Goal: Task Accomplishment & Management: Use online tool/utility

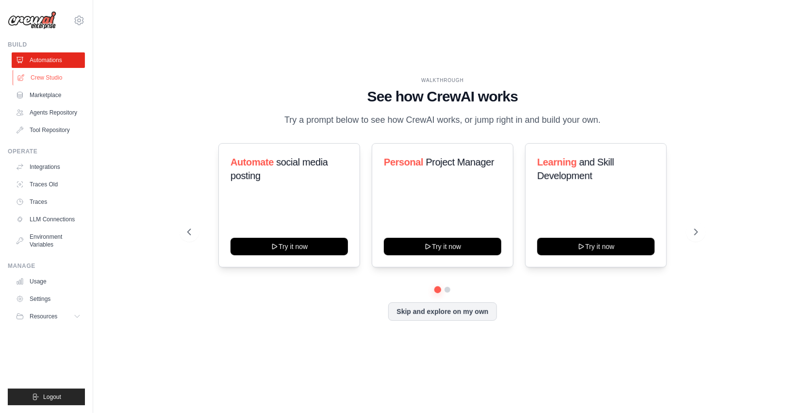
click at [27, 75] on link "Crew Studio" at bounding box center [49, 78] width 73 height 16
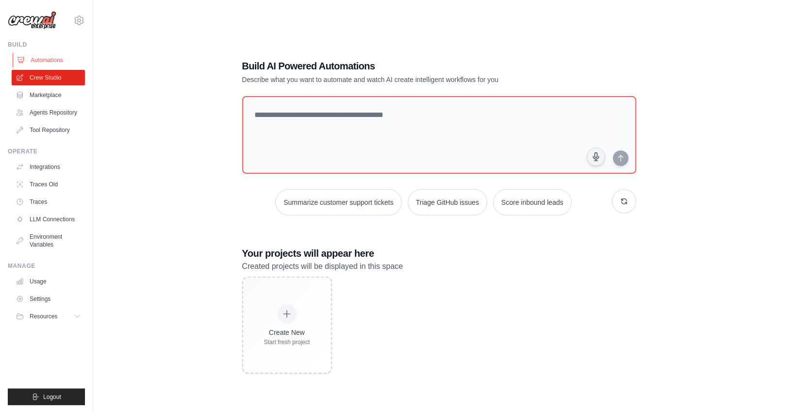
click at [46, 67] on link "Automations" at bounding box center [49, 60] width 73 height 16
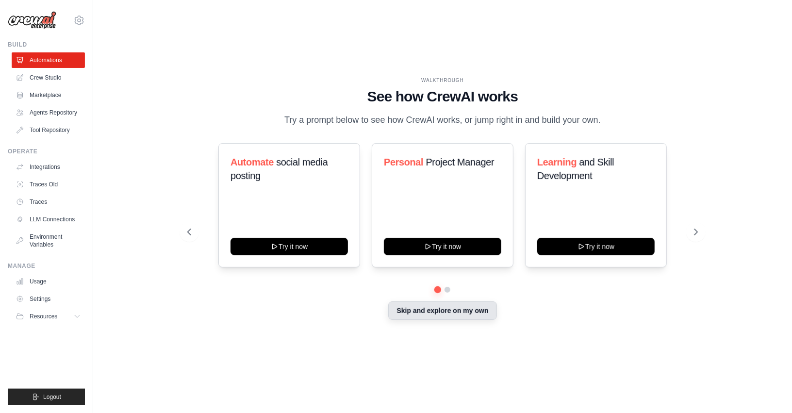
click at [460, 308] on button "Skip and explore on my own" at bounding box center [442, 310] width 108 height 18
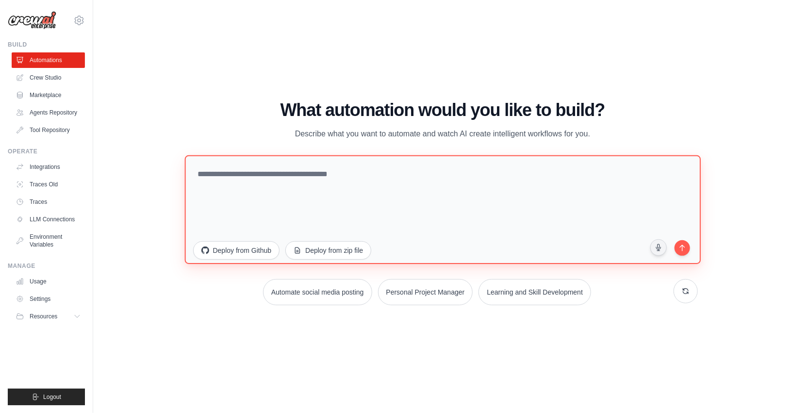
click at [205, 196] on textarea at bounding box center [442, 209] width 516 height 109
type textarea "**********"
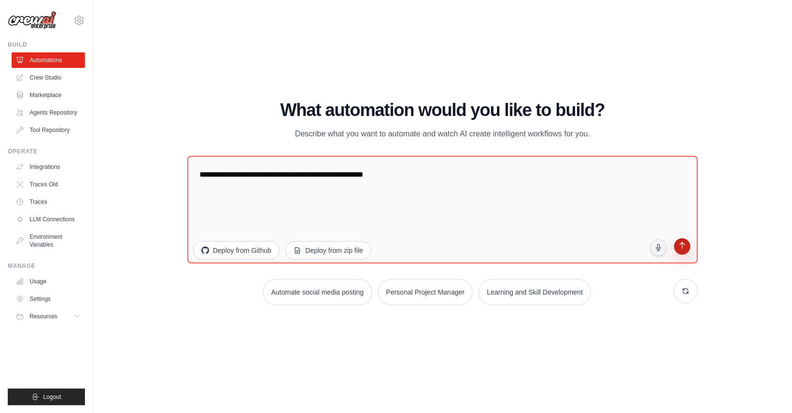
click at [689, 250] on button "submit" at bounding box center [682, 247] width 18 height 18
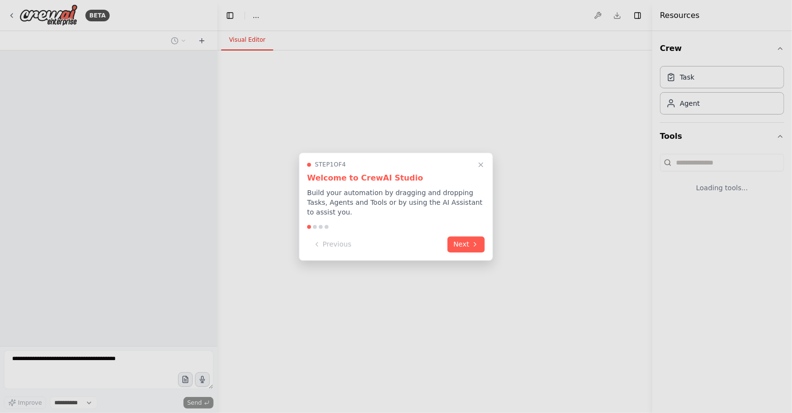
select select "****"
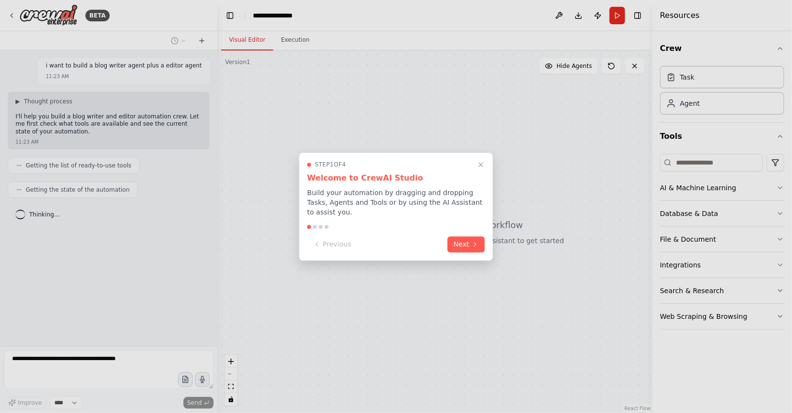
drag, startPoint x: 462, startPoint y: 209, endPoint x: 467, endPoint y: 224, distance: 15.7
click at [462, 210] on p "Build your automation by dragging and dropping Tasks, Agents and Tools or by us…" at bounding box center [396, 202] width 178 height 29
click at [469, 227] on div "Step 1 of 4 Welcome to CrewAI Studio Build your automation by dragging and drop…" at bounding box center [396, 206] width 194 height 108
click at [468, 235] on button "Next" at bounding box center [465, 243] width 37 height 16
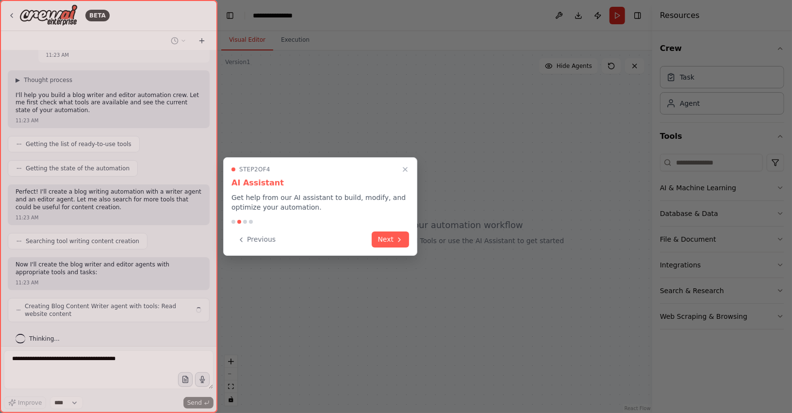
scroll to position [29, 0]
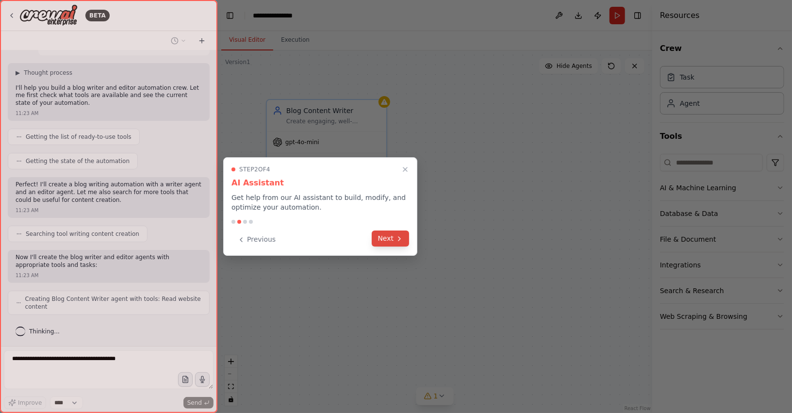
click at [378, 247] on div "Previous Next" at bounding box center [320, 239] width 178 height 16
click at [380, 242] on button "Next" at bounding box center [390, 239] width 37 height 16
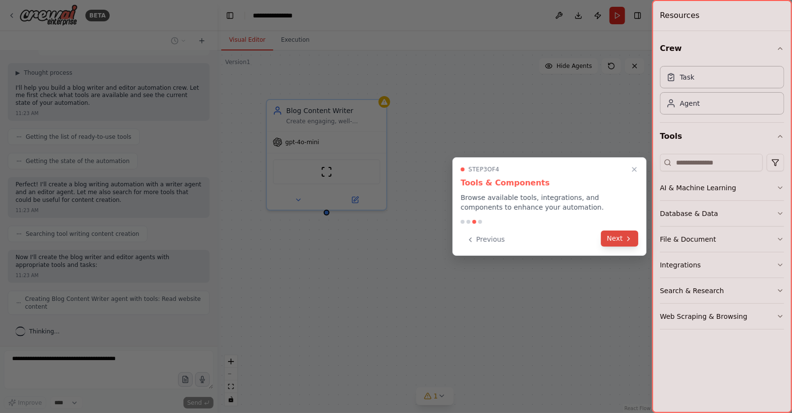
click at [617, 236] on button "Next" at bounding box center [619, 239] width 37 height 16
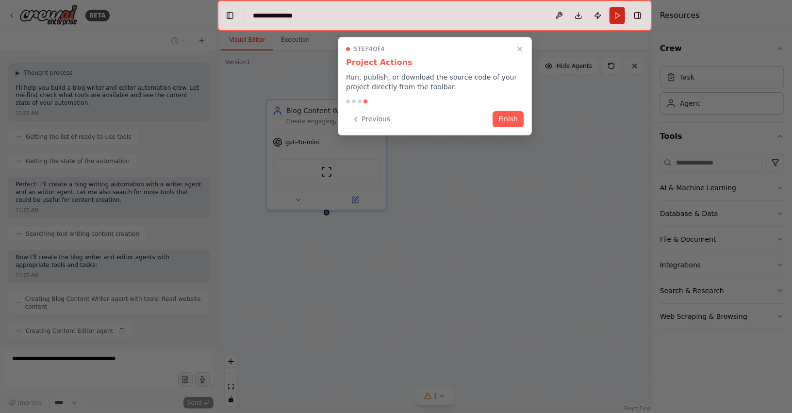
scroll to position [53, 0]
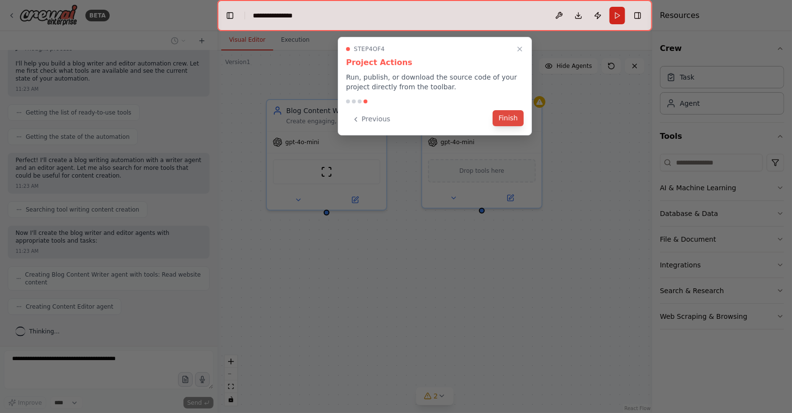
click at [506, 124] on button "Finish" at bounding box center [508, 118] width 31 height 16
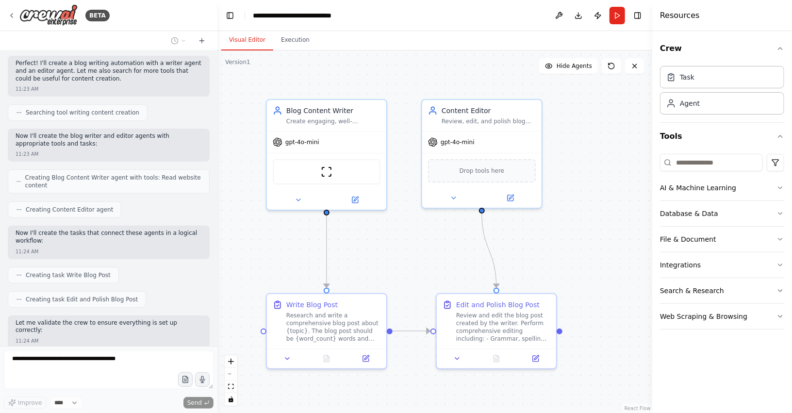
scroll to position [0, 0]
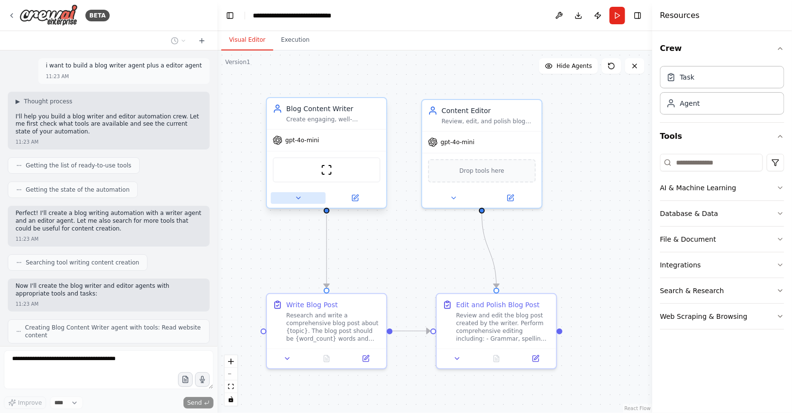
click at [295, 200] on icon at bounding box center [299, 198] width 8 height 8
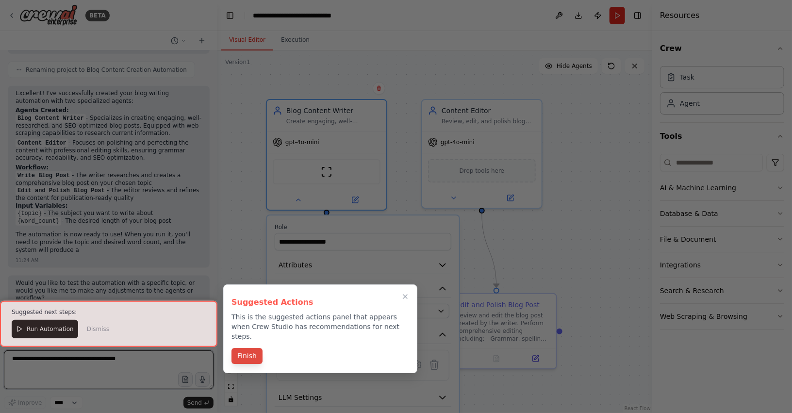
scroll to position [517, 0]
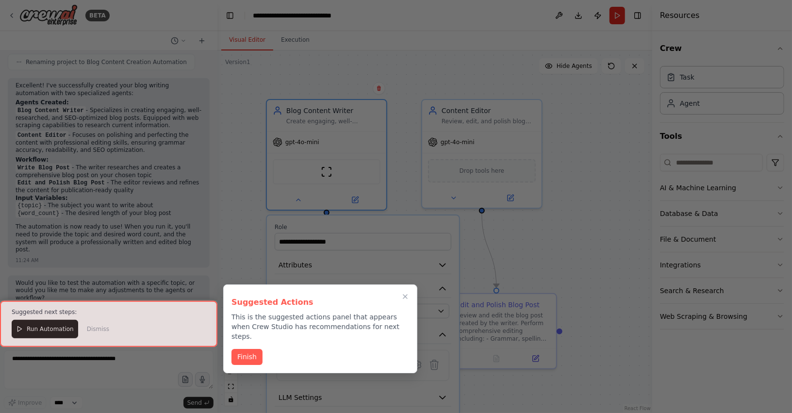
click at [240, 349] on button "Finish" at bounding box center [246, 357] width 31 height 16
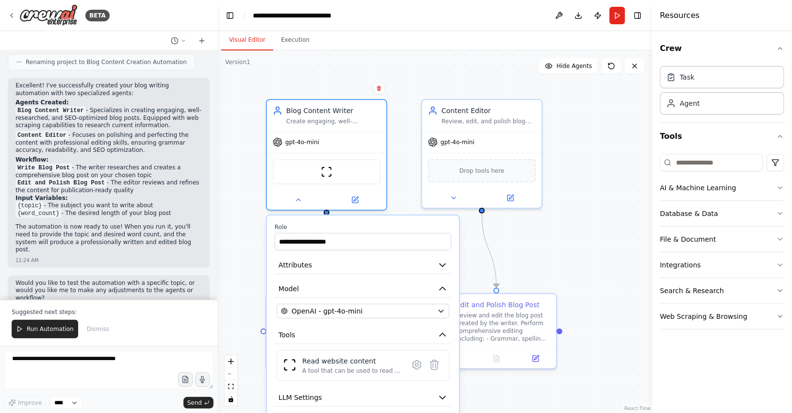
click at [521, 253] on div ".deletable-edge-delete-btn { width: 20px; height: 20px; border: 0px solid #ffff…" at bounding box center [434, 231] width 435 height 363
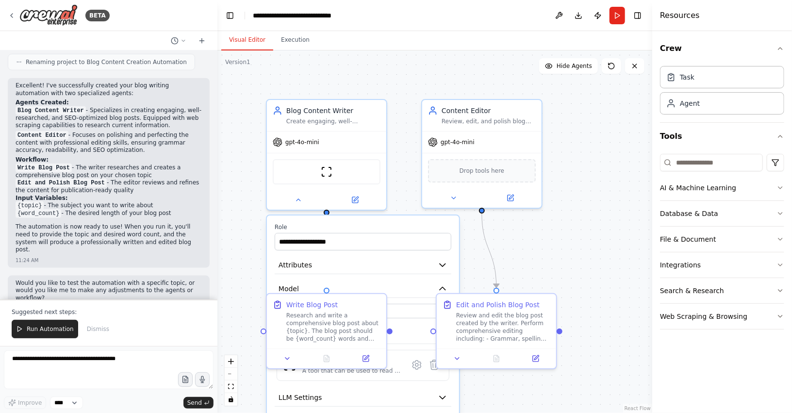
click at [529, 258] on div ".deletable-edge-delete-btn { width: 20px; height: 20px; border: 0px solid #ffff…" at bounding box center [434, 231] width 435 height 363
click at [301, 208] on div "Blog Content Writer Create engaging, well-researched, and SEO-optimized blog po…" at bounding box center [326, 153] width 121 height 112
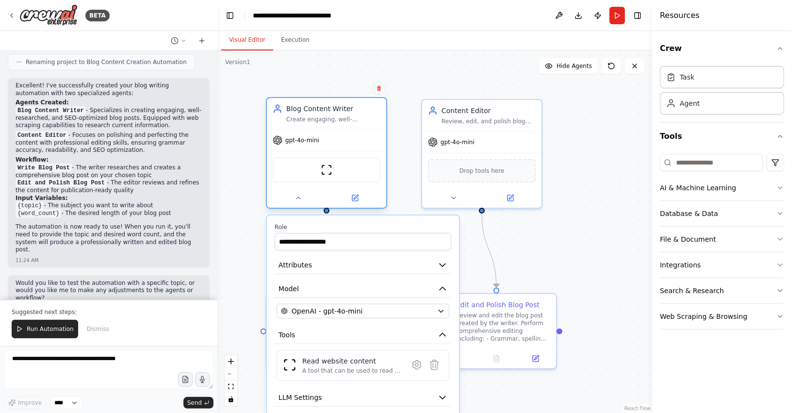
click at [301, 205] on div at bounding box center [326, 197] width 119 height 19
click at [299, 202] on button at bounding box center [298, 198] width 55 height 12
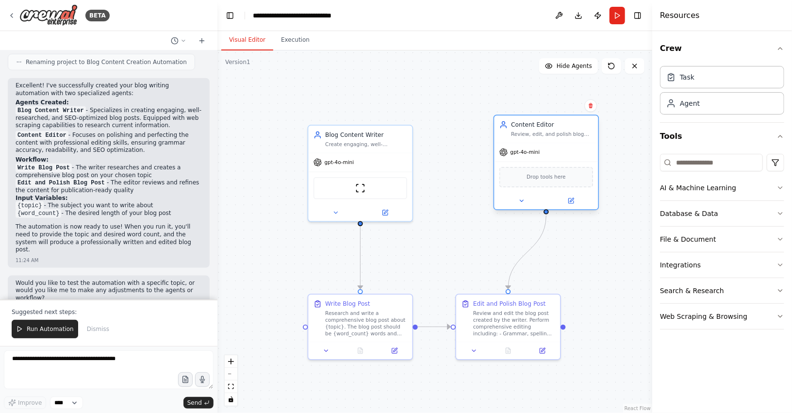
drag, startPoint x: 500, startPoint y: 158, endPoint x: 548, endPoint y: 152, distance: 48.5
click at [548, 152] on div "gpt-4o-mini" at bounding box center [547, 152] width 104 height 18
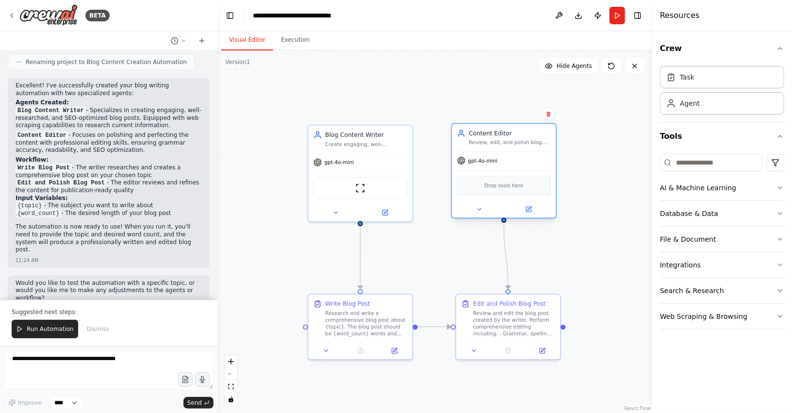
drag, startPoint x: 548, startPoint y: 152, endPoint x: 508, endPoint y: 163, distance: 42.3
click at [508, 163] on div "gpt-4o-mini" at bounding box center [504, 160] width 104 height 18
click at [693, 119] on div "Task Agent" at bounding box center [722, 92] width 124 height 60
click at [701, 98] on div "Agent" at bounding box center [722, 103] width 124 height 22
click at [701, 101] on div "Agent" at bounding box center [722, 103] width 124 height 22
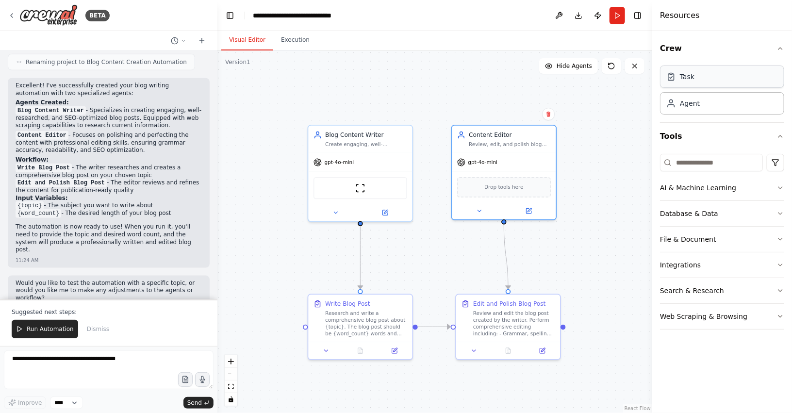
click at [706, 85] on div "Task" at bounding box center [722, 77] width 124 height 22
click at [738, 53] on button "Crew" at bounding box center [722, 48] width 124 height 27
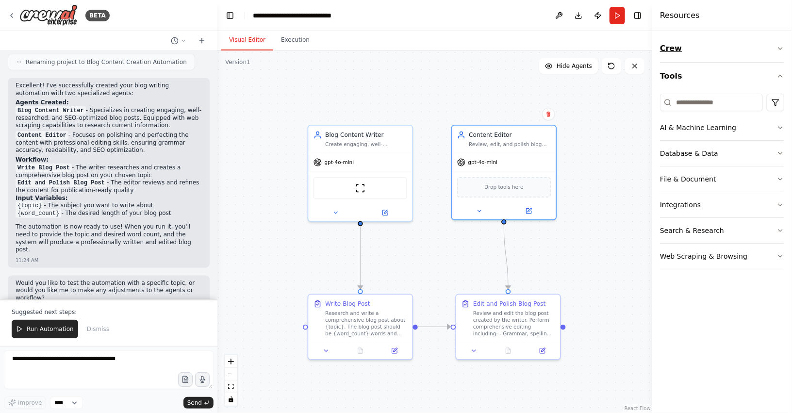
click at [738, 53] on button "Crew" at bounding box center [722, 48] width 124 height 27
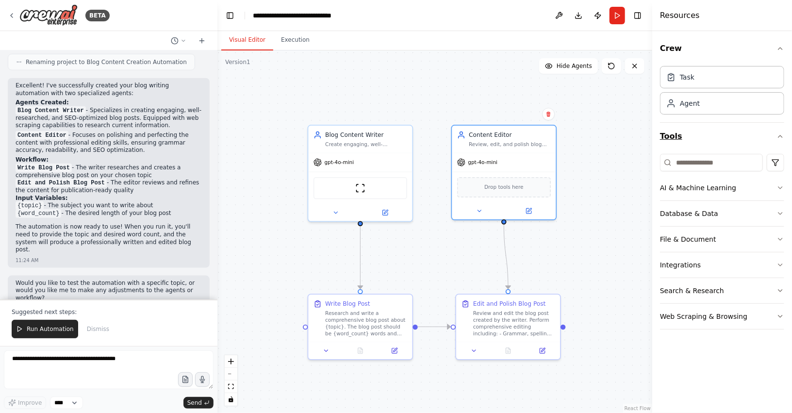
click at [728, 139] on button "Tools" at bounding box center [722, 136] width 124 height 27
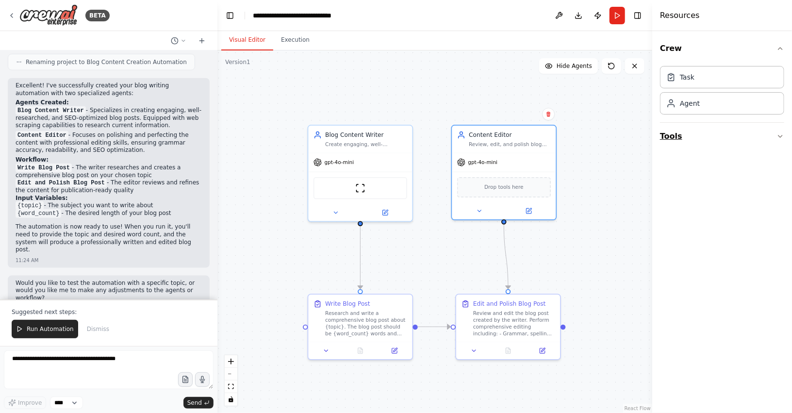
click at [728, 139] on button "Tools" at bounding box center [722, 136] width 124 height 27
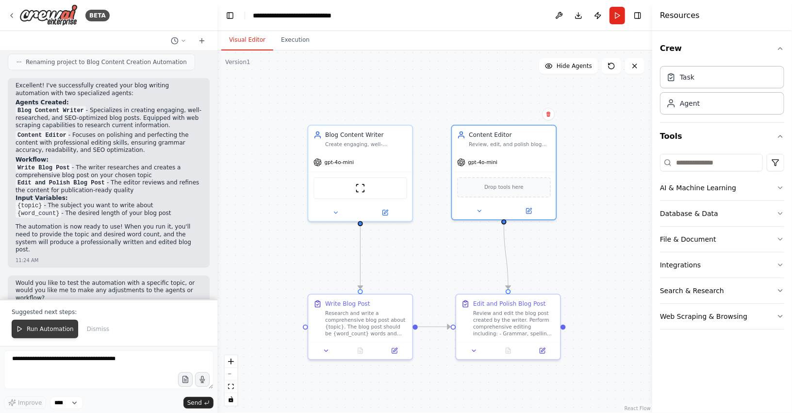
click at [49, 323] on button "Run Automation" at bounding box center [45, 329] width 66 height 18
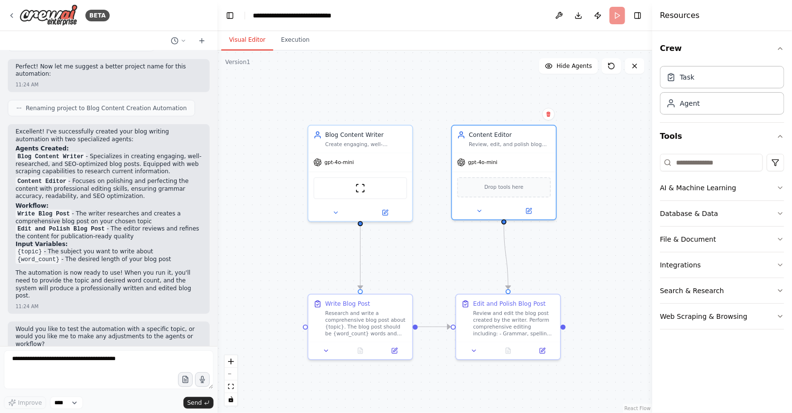
scroll to position [471, 0]
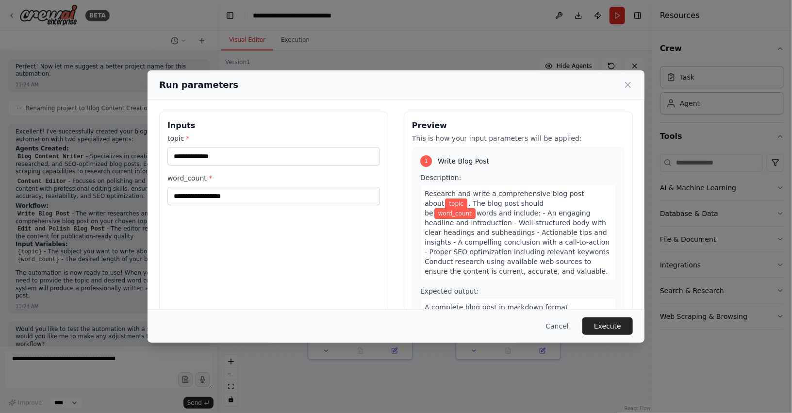
click at [64, 364] on div "Run parameters Inputs topic * word_count * Preview This is how your input param…" at bounding box center [396, 206] width 792 height 413
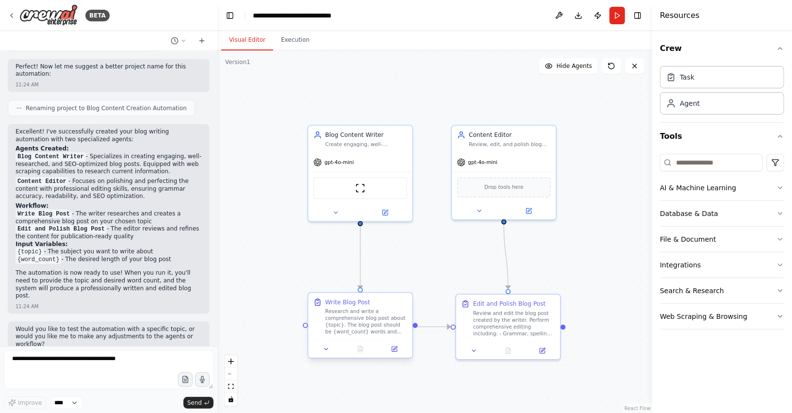
click at [349, 302] on div "Write Blog Post" at bounding box center [347, 302] width 45 height 8
click at [363, 194] on div "ScrapeWebsiteTool" at bounding box center [361, 187] width 94 height 22
click at [362, 190] on img at bounding box center [360, 187] width 10 height 10
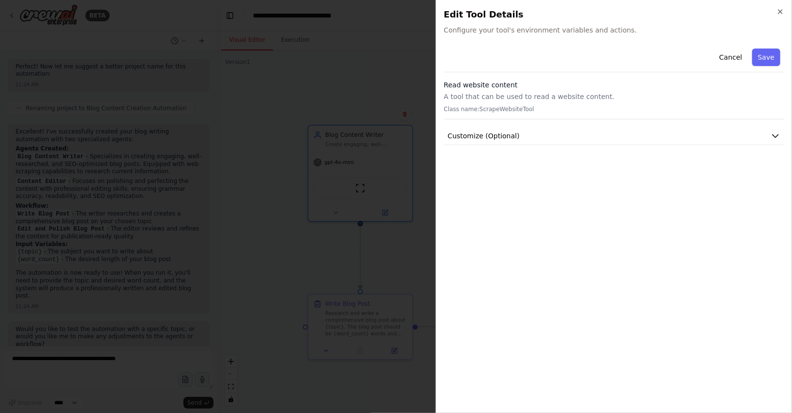
click at [473, 145] on div "Cancel Save Read website content A tool that can be used to read a website cont…" at bounding box center [614, 225] width 340 height 361
click at [476, 139] on span "Customize (Optional)" at bounding box center [484, 136] width 72 height 10
click at [483, 152] on div "Cancel Save Read website content A tool that can be used to read a website cont…" at bounding box center [614, 112] width 340 height 135
click at [717, 57] on div "Cancel Save" at bounding box center [614, 59] width 340 height 28
click at [726, 53] on button "Cancel" at bounding box center [730, 57] width 34 height 17
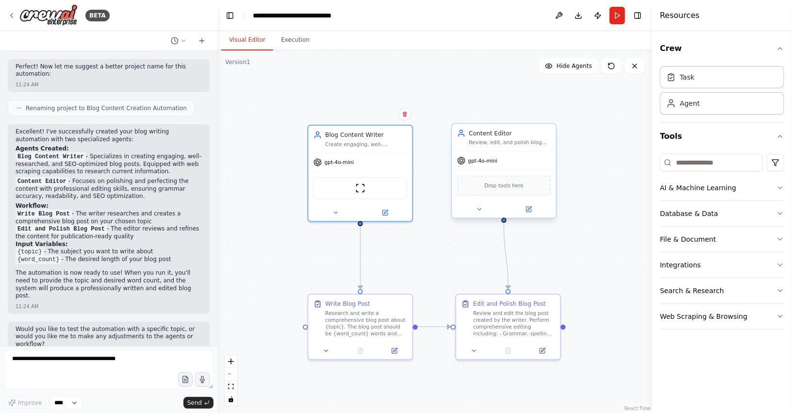
click at [521, 186] on span "Drop tools here" at bounding box center [503, 186] width 39 height 8
click at [472, 215] on div at bounding box center [504, 209] width 104 height 17
click at [475, 207] on button at bounding box center [479, 209] width 48 height 10
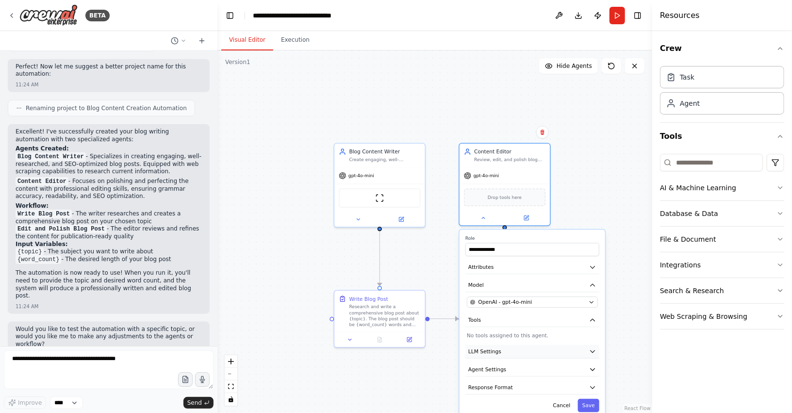
click at [510, 353] on button "LLM Settings" at bounding box center [532, 352] width 134 height 14
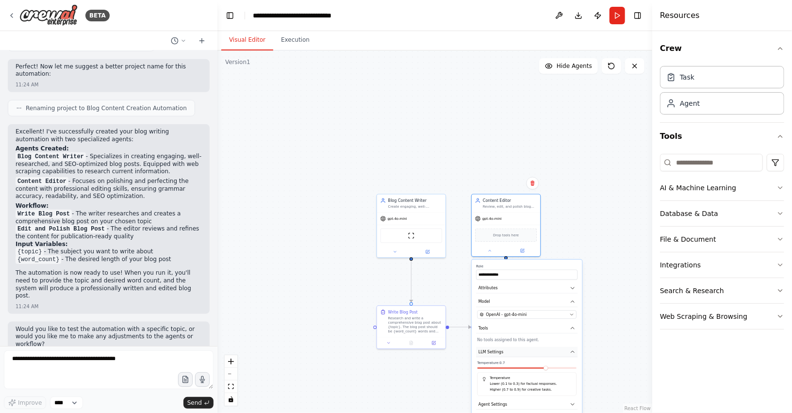
click at [510, 353] on button "LLM Settings" at bounding box center [526, 352] width 101 height 10
click at [394, 253] on button at bounding box center [395, 251] width 32 height 7
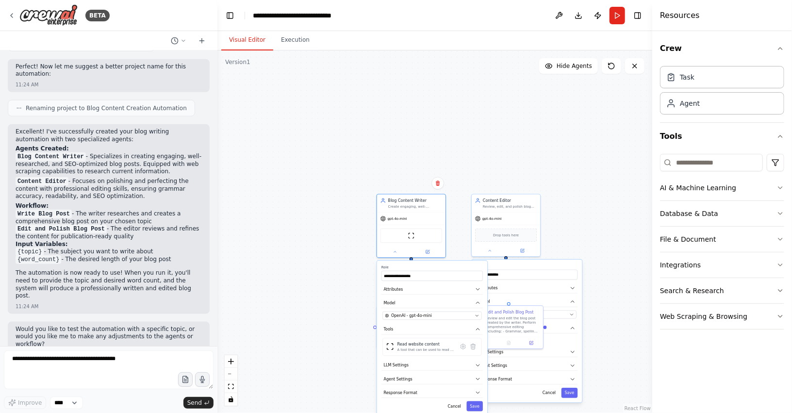
click at [424, 321] on div "**********" at bounding box center [432, 338] width 110 height 155
click at [423, 322] on div "**********" at bounding box center [432, 338] width 110 height 155
click at [423, 319] on div "**********" at bounding box center [432, 338] width 110 height 155
click at [423, 317] on span "OpenAI - gpt-4o-mini" at bounding box center [411, 315] width 41 height 5
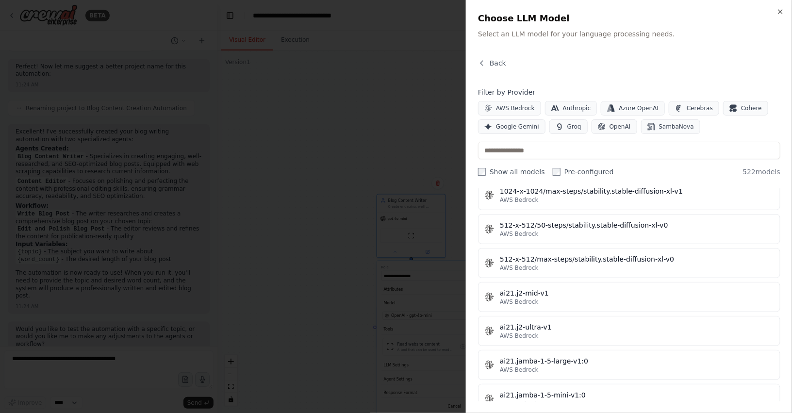
scroll to position [388, 0]
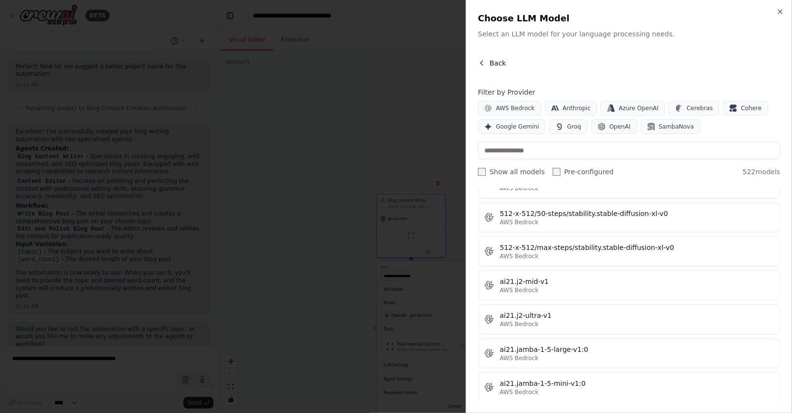
click at [481, 67] on button "Back" at bounding box center [492, 63] width 28 height 10
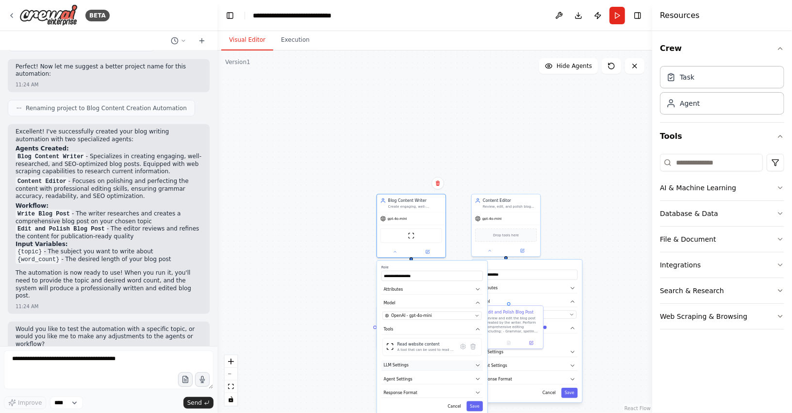
click at [403, 364] on span "LLM Settings" at bounding box center [396, 365] width 25 height 5
click at [411, 390] on span "Response Format" at bounding box center [401, 392] width 34 height 5
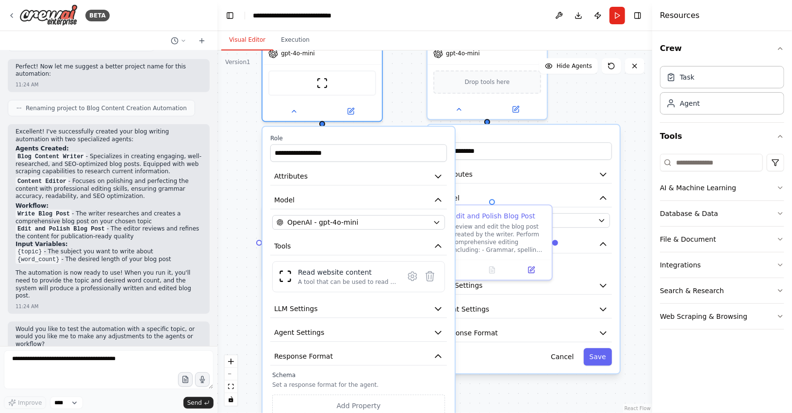
drag, startPoint x: 354, startPoint y: 110, endPoint x: 353, endPoint y: 3, distance: 107.3
click at [353, 3] on main "**********" at bounding box center [434, 206] width 435 height 413
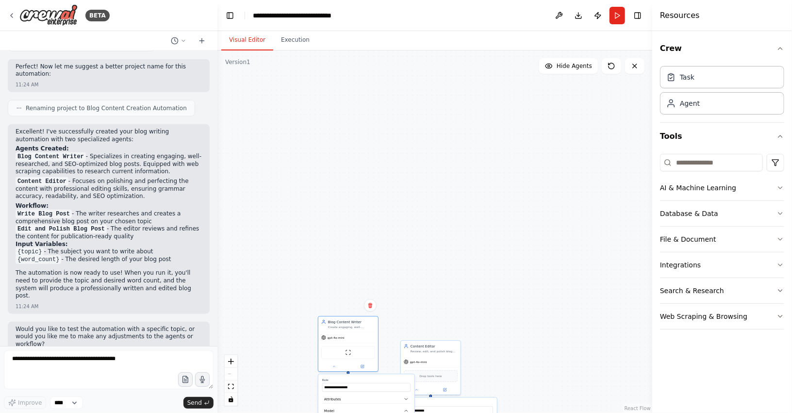
drag, startPoint x: 347, startPoint y: 96, endPoint x: 339, endPoint y: 288, distance: 192.4
click at [345, 325] on div "Create engaging, well-researched, and SEO-optimized blog posts on {topic} that …" at bounding box center [351, 327] width 47 height 4
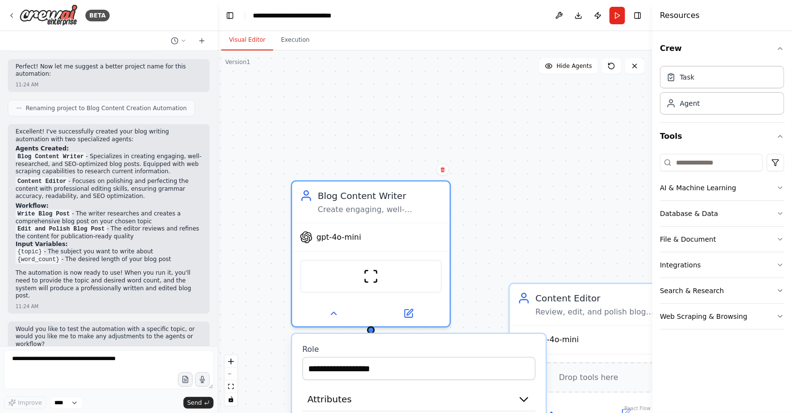
drag, startPoint x: 283, startPoint y: 334, endPoint x: 418, endPoint y: 162, distance: 218.8
click at [419, 150] on div ".deletable-edge-delete-btn { width: 20px; height: 20px; border: 0px solid #ffff…" at bounding box center [434, 231] width 435 height 363
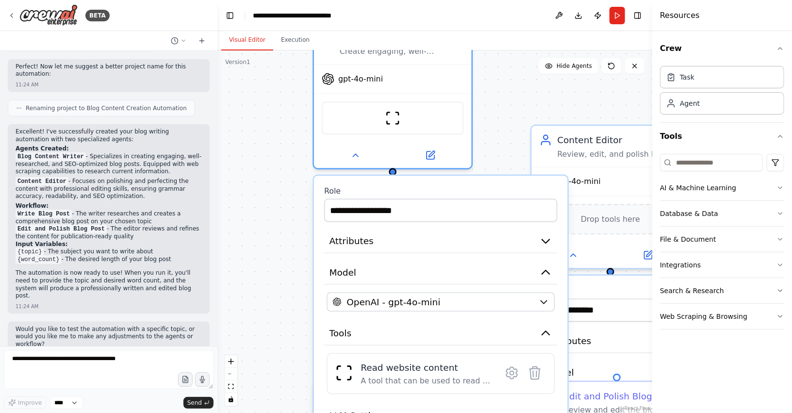
drag, startPoint x: 488, startPoint y: 255, endPoint x: 507, endPoint y: 107, distance: 149.7
click at [507, 107] on div ".deletable-edge-delete-btn { width: 20px; height: 20px; border: 0px solid #ffff…" at bounding box center [434, 231] width 435 height 363
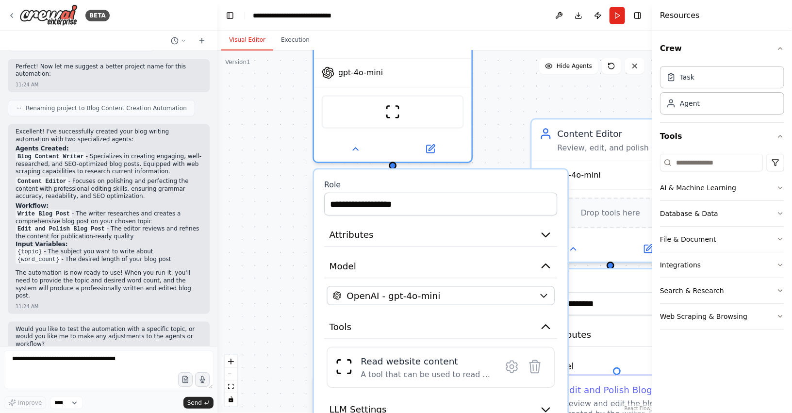
drag, startPoint x: 480, startPoint y: 151, endPoint x: 470, endPoint y: 59, distance: 92.2
click at [471, 37] on div "Visual Editor Execution Version 1 Show Tools Hide Agents .deletable-edge-delete…" at bounding box center [434, 222] width 435 height 382
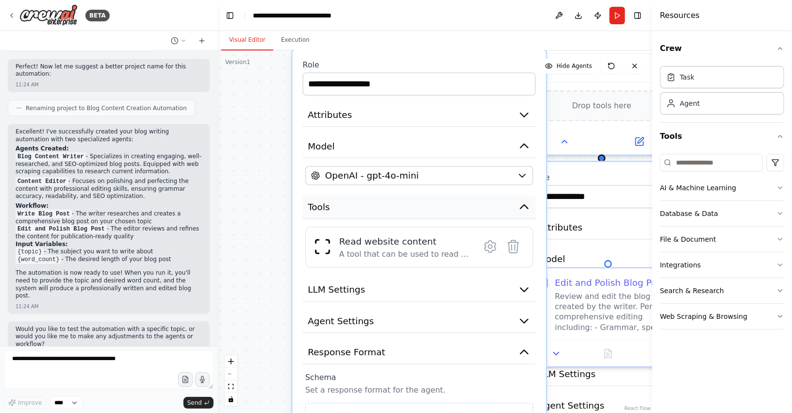
drag, startPoint x: 480, startPoint y: 226, endPoint x: 464, endPoint y: 216, distance: 18.5
click at [464, 216] on button "Tools" at bounding box center [419, 208] width 233 height 24
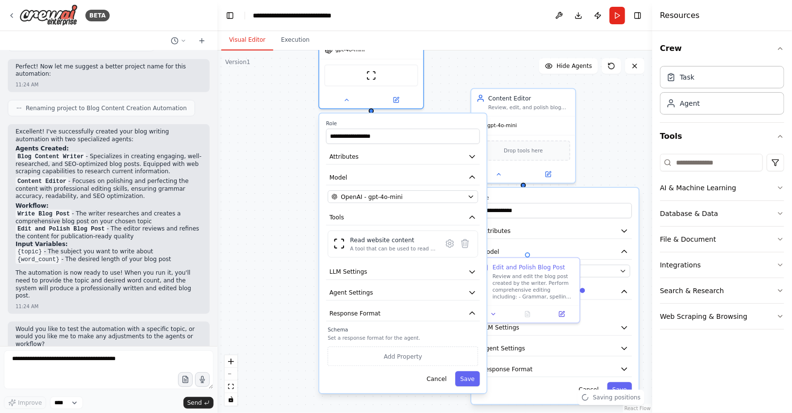
click at [258, 298] on div ".deletable-edge-delete-btn { width: 20px; height: 20px; border: 0px solid #ffff…" at bounding box center [434, 231] width 435 height 363
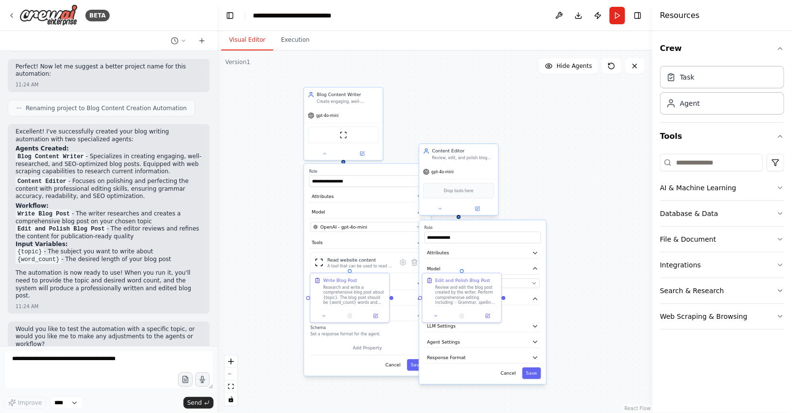
click at [443, 214] on div at bounding box center [458, 208] width 79 height 13
click at [329, 155] on button at bounding box center [325, 153] width 36 height 8
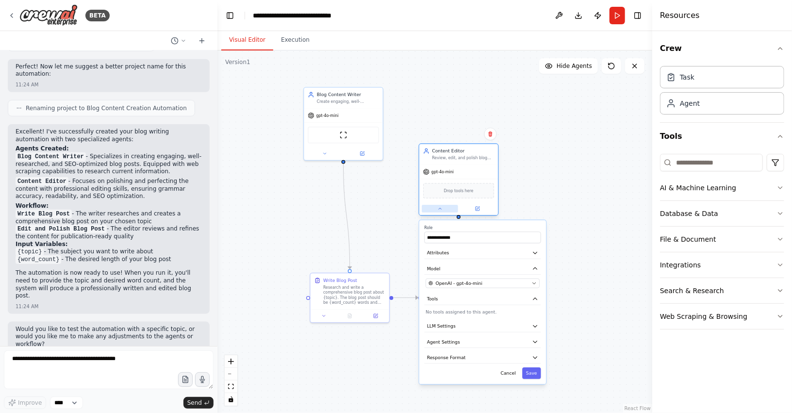
click at [441, 206] on icon at bounding box center [439, 208] width 5 height 5
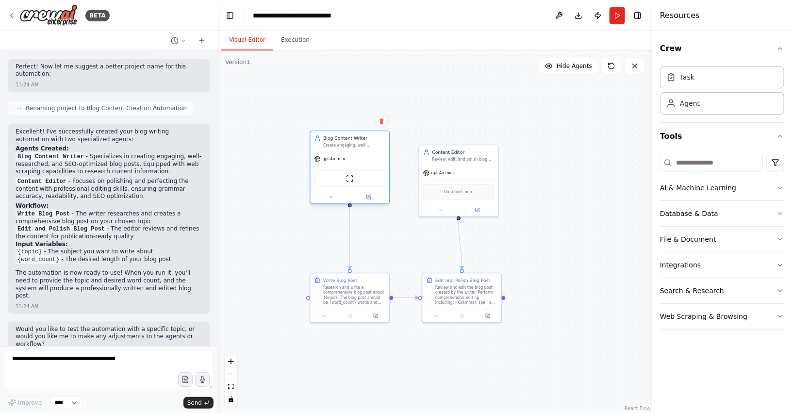
drag, startPoint x: 364, startPoint y: 126, endPoint x: 367, endPoint y: 171, distance: 45.7
click at [367, 171] on div "ScrapeWebsiteTool" at bounding box center [349, 178] width 71 height 17
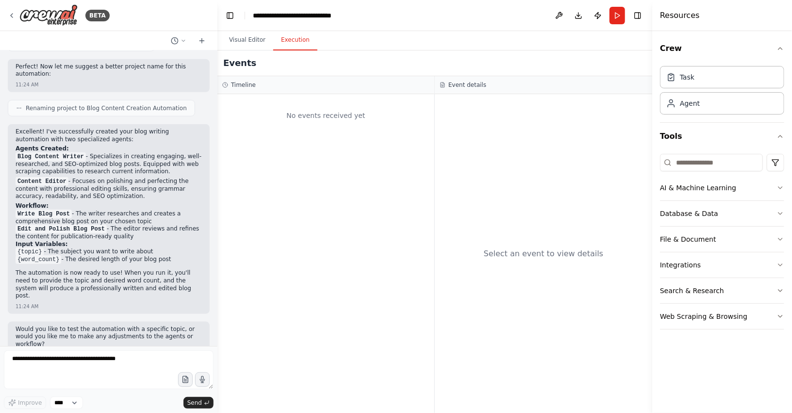
click at [278, 42] on button "Execution" at bounding box center [295, 40] width 44 height 20
click at [366, 144] on div "No events received yet" at bounding box center [325, 253] width 217 height 319
click at [249, 42] on button "Visual Editor" at bounding box center [247, 40] width 52 height 20
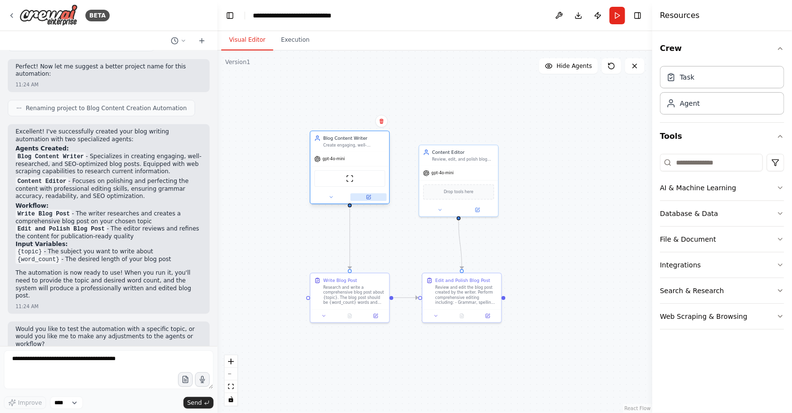
click at [367, 199] on button at bounding box center [368, 197] width 36 height 8
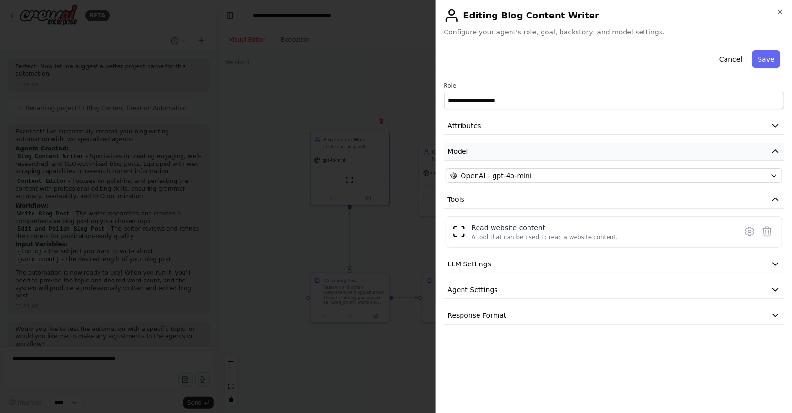
click at [514, 151] on button "Model" at bounding box center [614, 152] width 340 height 18
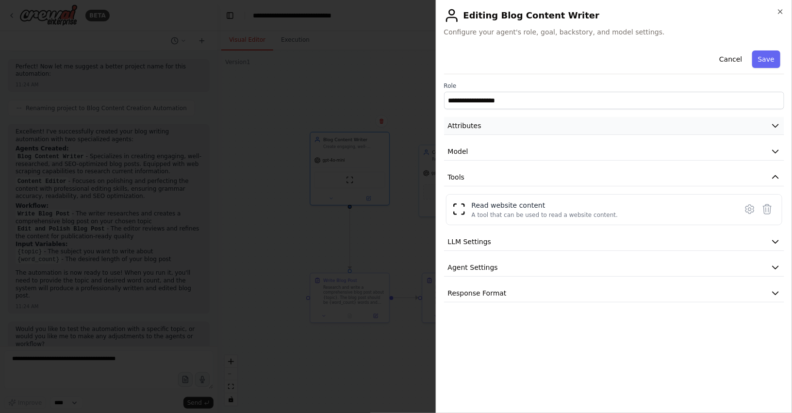
click at [513, 133] on button "Attributes" at bounding box center [614, 126] width 340 height 18
